Goal: Task Accomplishment & Management: Use online tool/utility

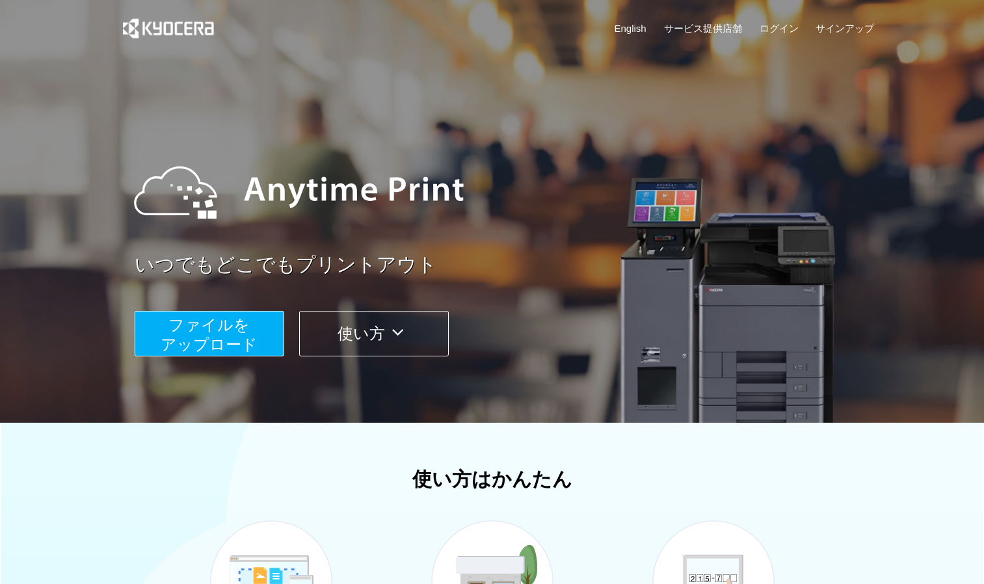
click at [248, 338] on span "ファイルを ​​アップロード" at bounding box center [209, 334] width 97 height 37
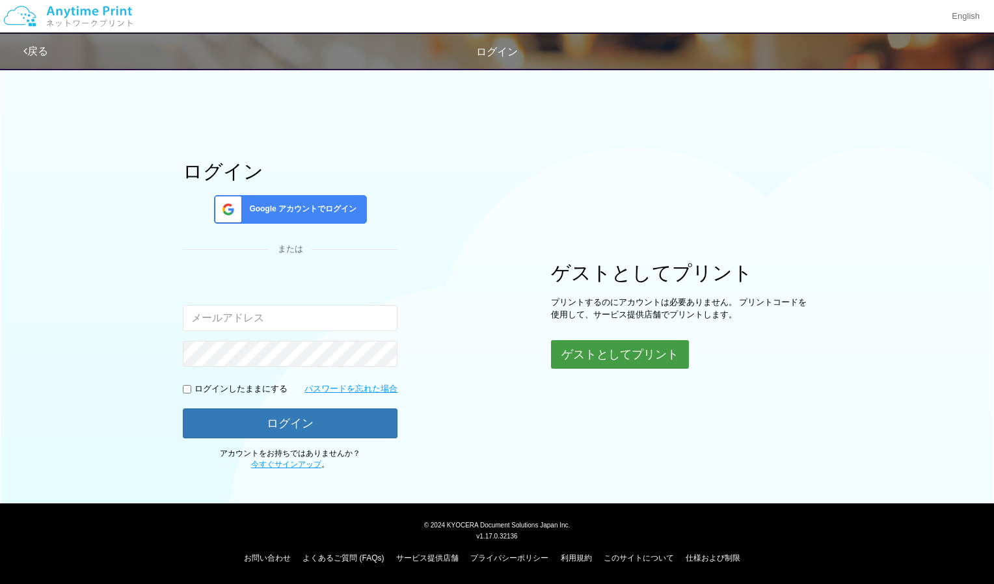
click at [578, 357] on button "ゲストとしてプリント" at bounding box center [620, 354] width 138 height 29
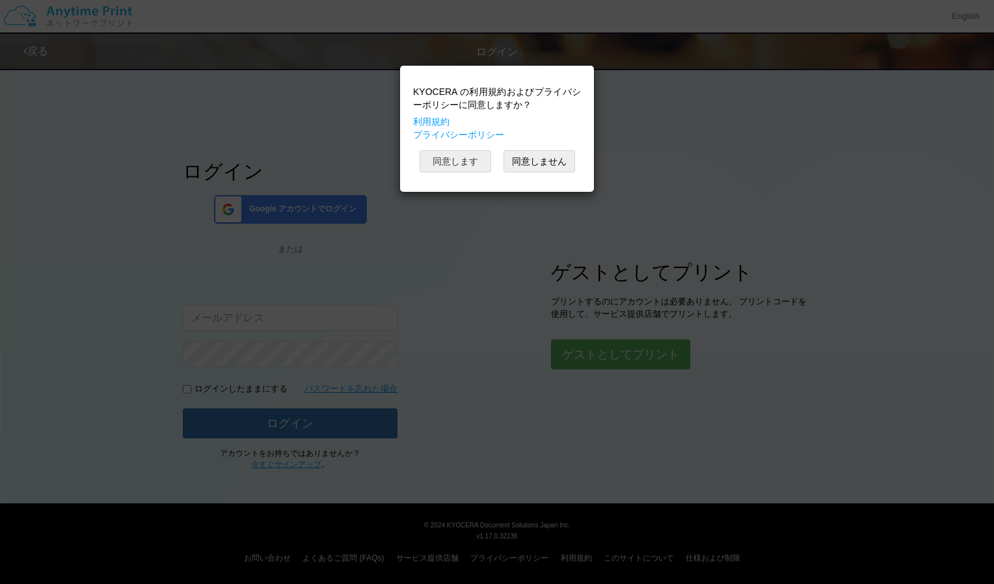
click at [461, 170] on button "同意します" at bounding box center [456, 161] width 72 height 22
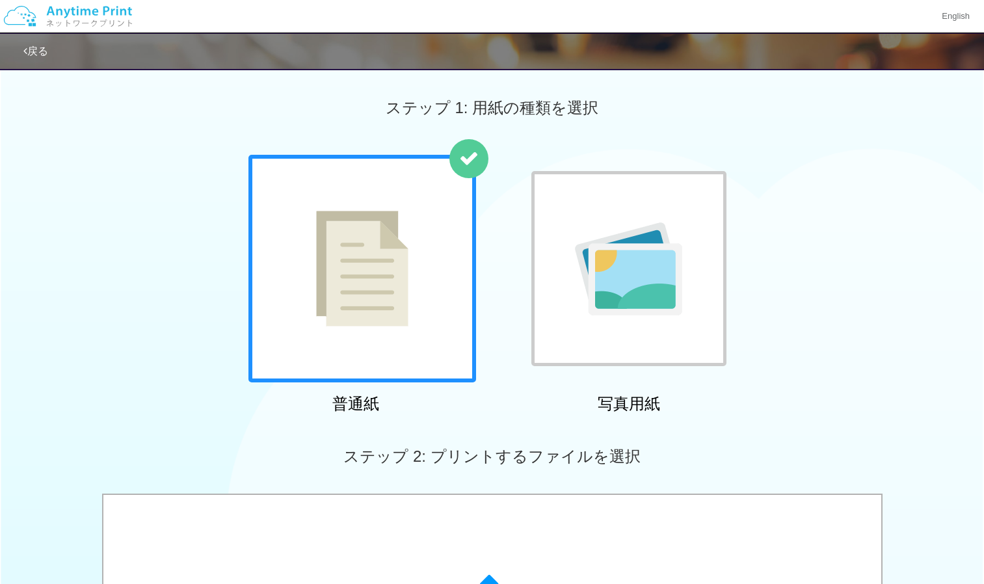
click at [448, 239] on div at bounding box center [363, 269] width 228 height 228
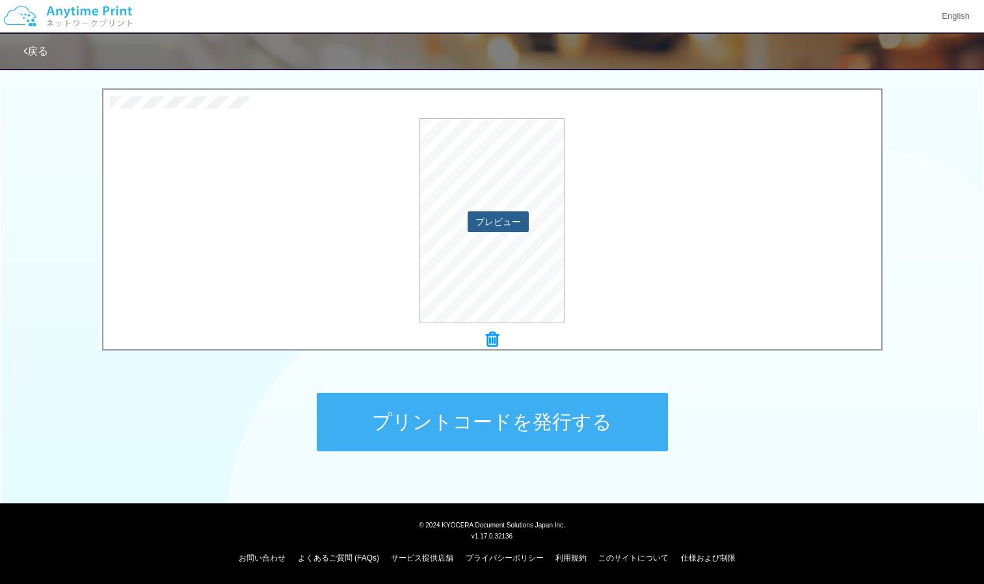
click at [509, 222] on button "プレビュー" at bounding box center [498, 221] width 61 height 21
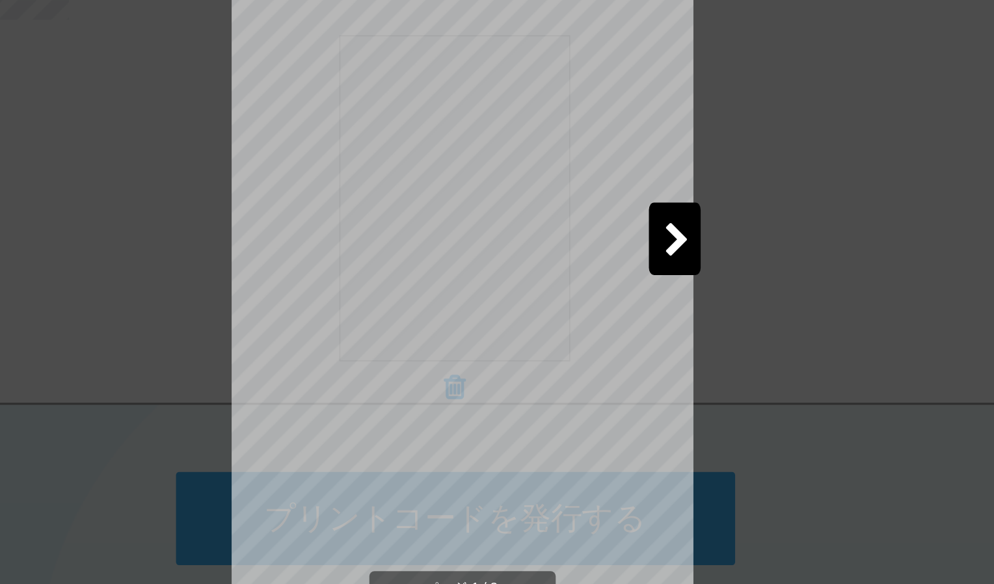
click at [630, 239] on icon at bounding box center [632, 248] width 16 height 23
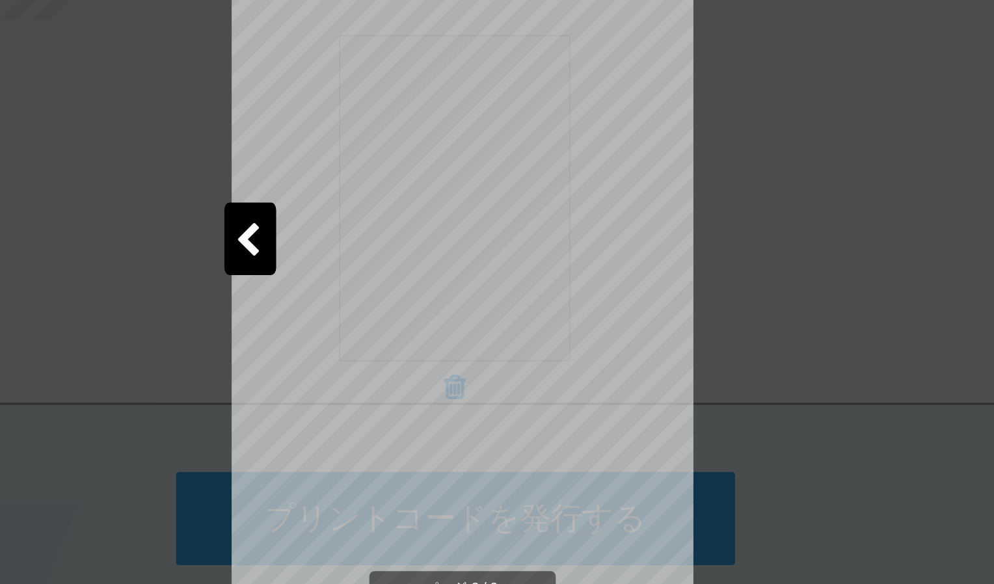
click at [372, 252] on div at bounding box center [363, 247] width 33 height 46
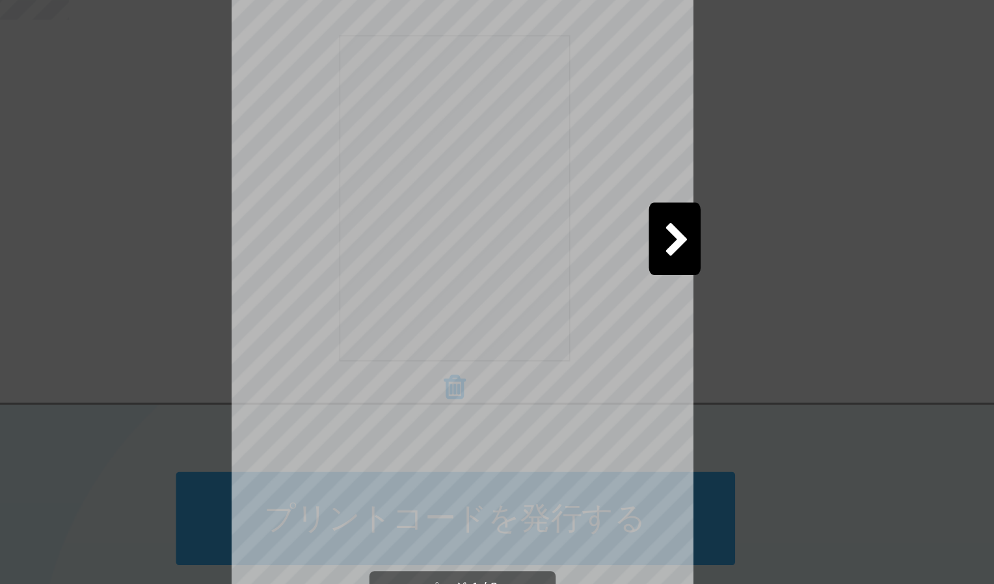
click at [671, 179] on div "R７年度-見学実習　事前課題.pdf ページ 1 / 3 ページ: 1 ページ: 2 ページ: 3" at bounding box center [497, 308] width 390 height 524
click at [690, 230] on div "R７年度-見学実習　事前課題.pdf ページ 1 / 3 ページ: 1 ページ: 2 ページ: 3" at bounding box center [497, 292] width 994 height 584
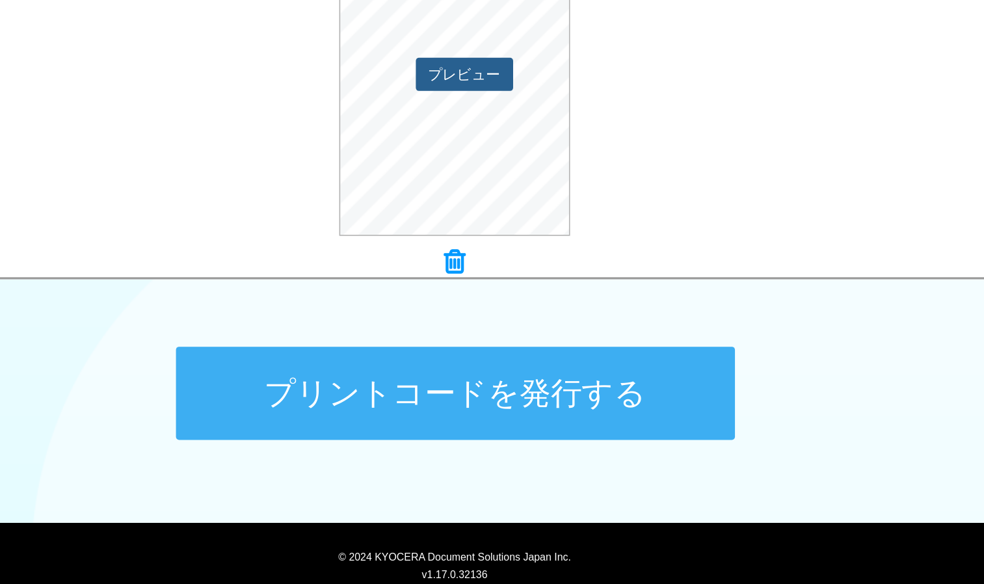
click at [508, 213] on button "プレビュー" at bounding box center [498, 221] width 61 height 21
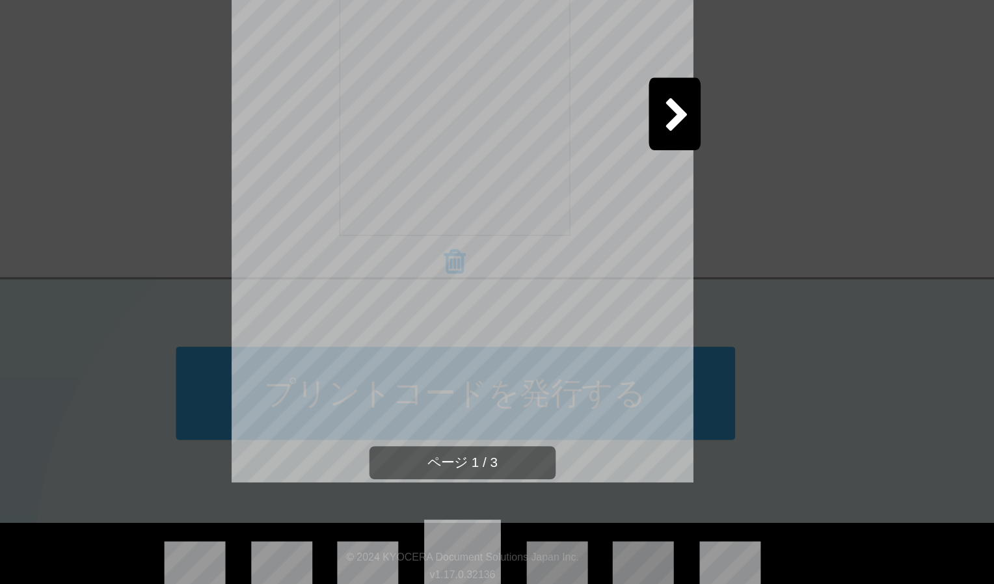
click at [624, 250] on icon at bounding box center [632, 248] width 16 height 23
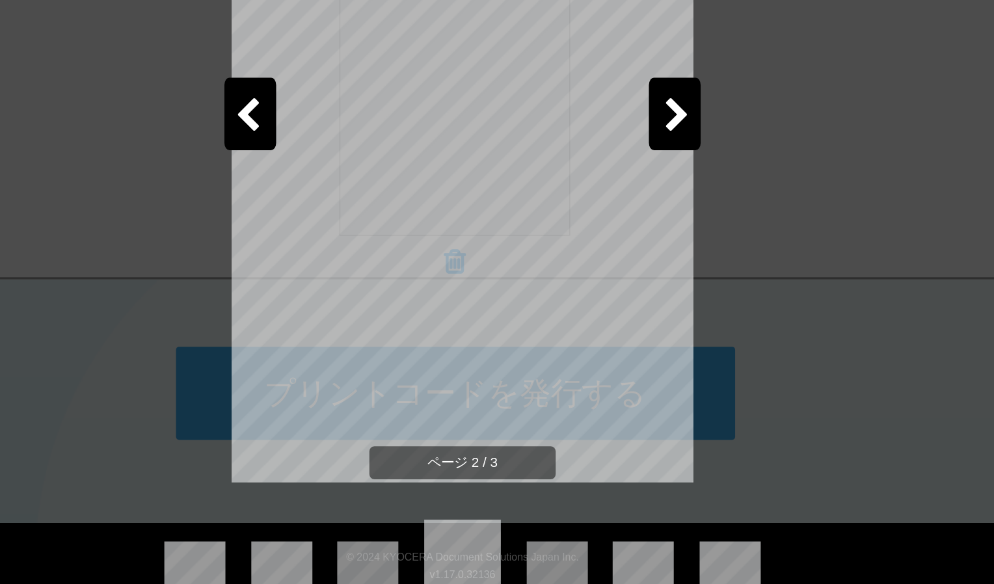
click at [624, 250] on icon at bounding box center [632, 248] width 16 height 23
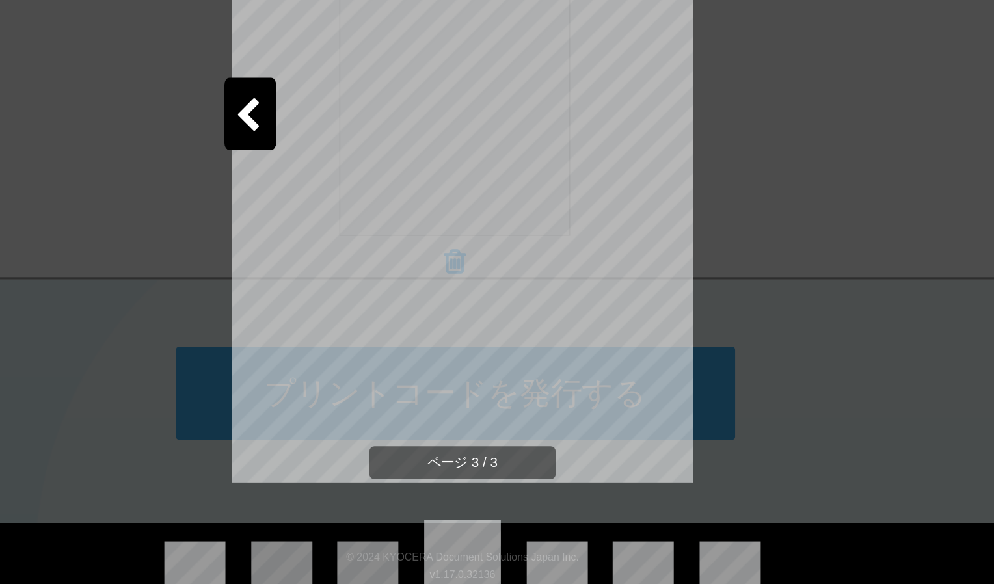
click at [715, 268] on div "R７年度-見学実習　事前課題.pdf ページ 3 / 3 ページ: 1 ページ: 2 ページ: 3" at bounding box center [497, 292] width 994 height 584
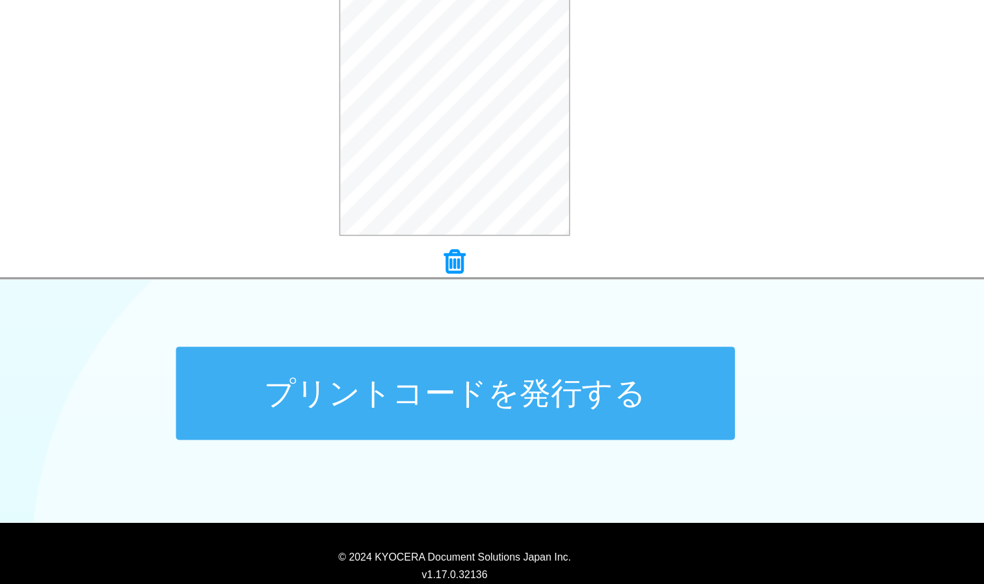
click at [586, 430] on button "プリントコードを発行する" at bounding box center [492, 422] width 351 height 59
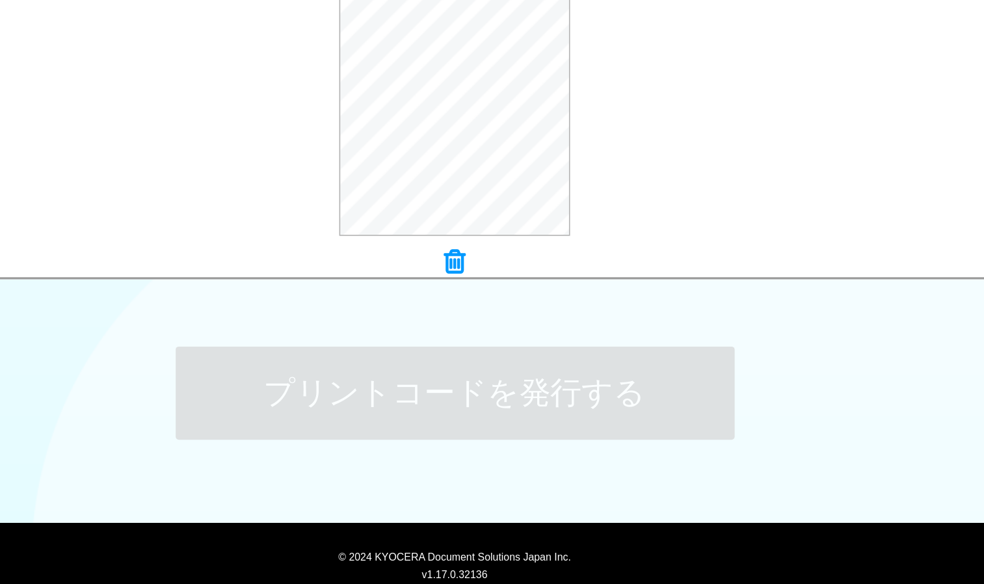
scroll to position [0, 0]
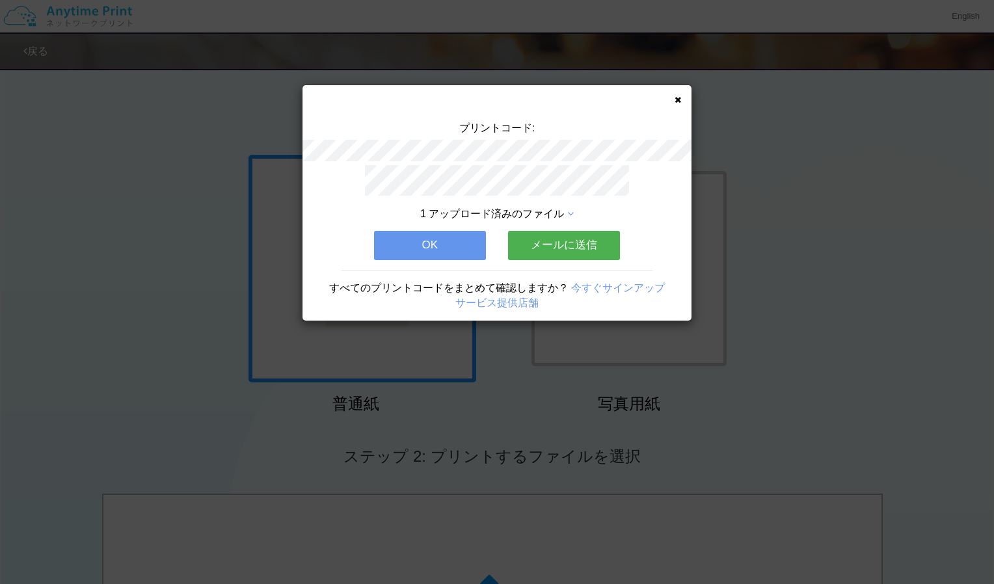
click at [470, 236] on button "OK" at bounding box center [430, 245] width 112 height 29
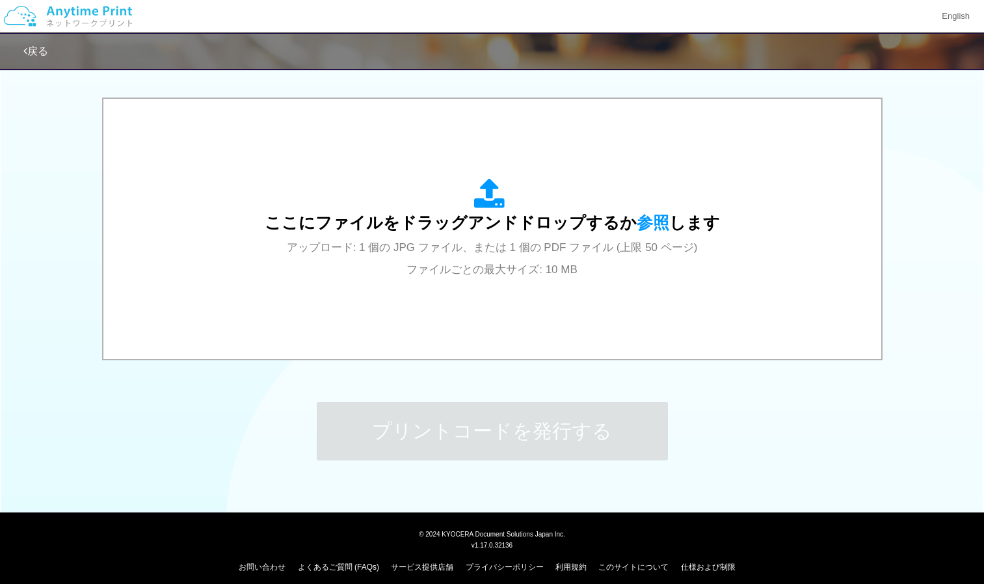
scroll to position [405, 0]
